Goal: Information Seeking & Learning: Get advice/opinions

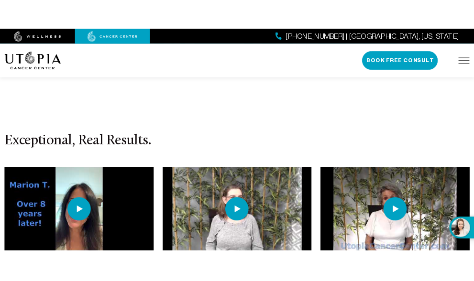
scroll to position [2103, 0]
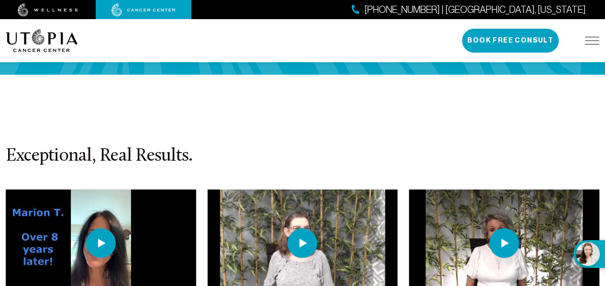
click at [108, 228] on img at bounding box center [101, 243] width 30 height 30
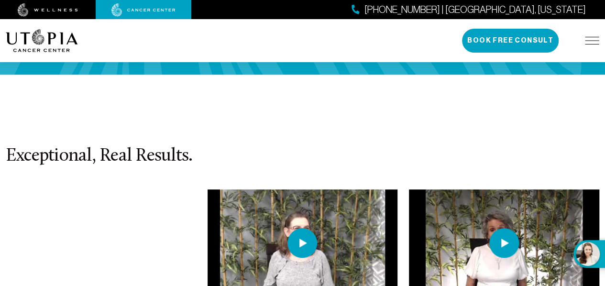
click at [156, 228] on div "[PERSON_NAME] [MEDICAL_DATA] - [PERSON_NAME]'s Life after Utopia!" at bounding box center [101, 261] width 190 height 145
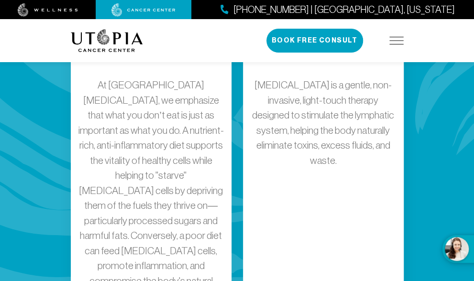
click at [239, 175] on div "IV Vitamin C Vitamin C interacts with metals in the body to produce [MEDICAL_DA…" at bounding box center [237, 5] width 344 height 1179
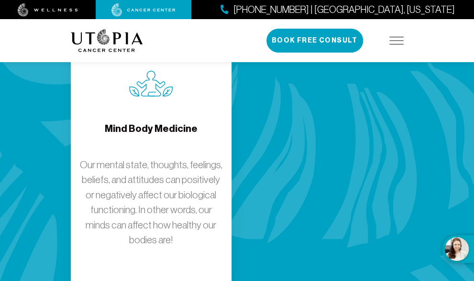
scroll to position [2390, 0]
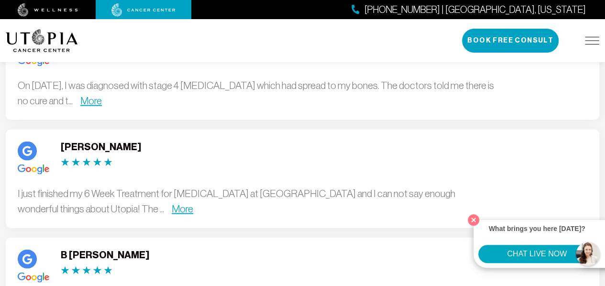
scroll to position [2677, 0]
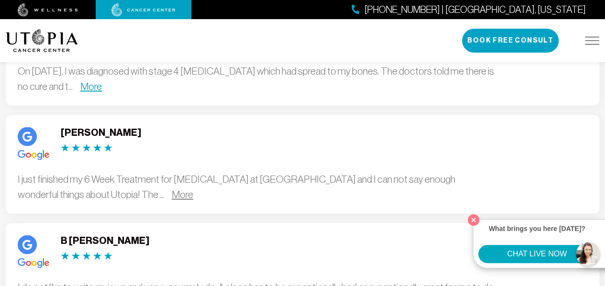
click at [172, 188] on link "More" at bounding box center [183, 193] width 22 height 11
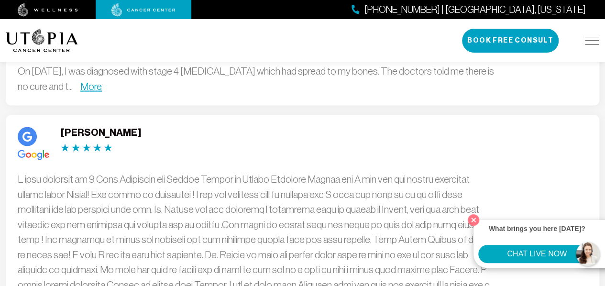
click at [139, 171] on div "Less" at bounding box center [257, 246] width 478 height 151
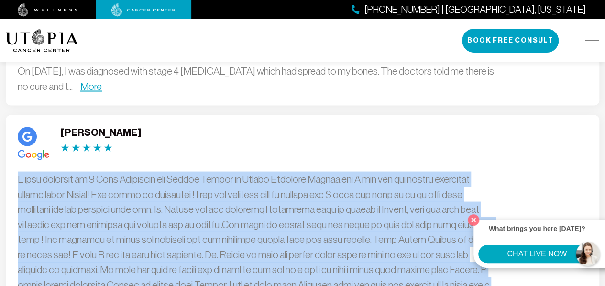
click at [139, 171] on div "Less" at bounding box center [257, 246] width 478 height 151
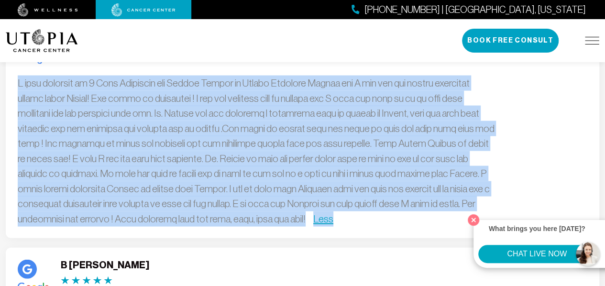
scroll to position [2868, 0]
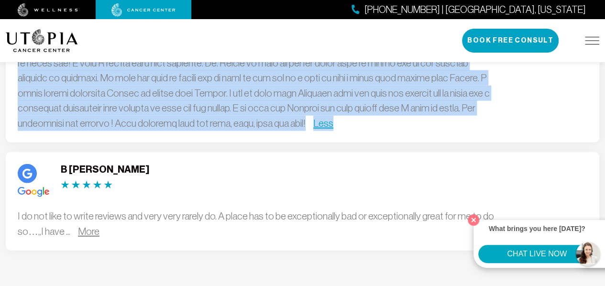
click at [87, 226] on link "More" at bounding box center [89, 231] width 22 height 11
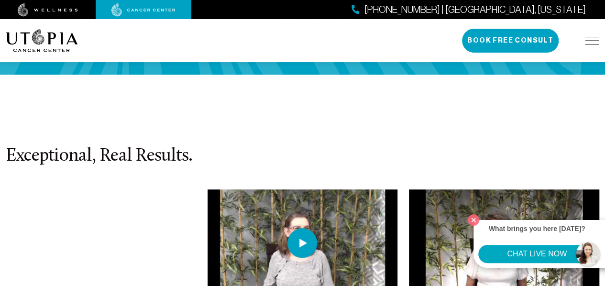
scroll to position [2055, 0]
